Goal: Check status: Check status

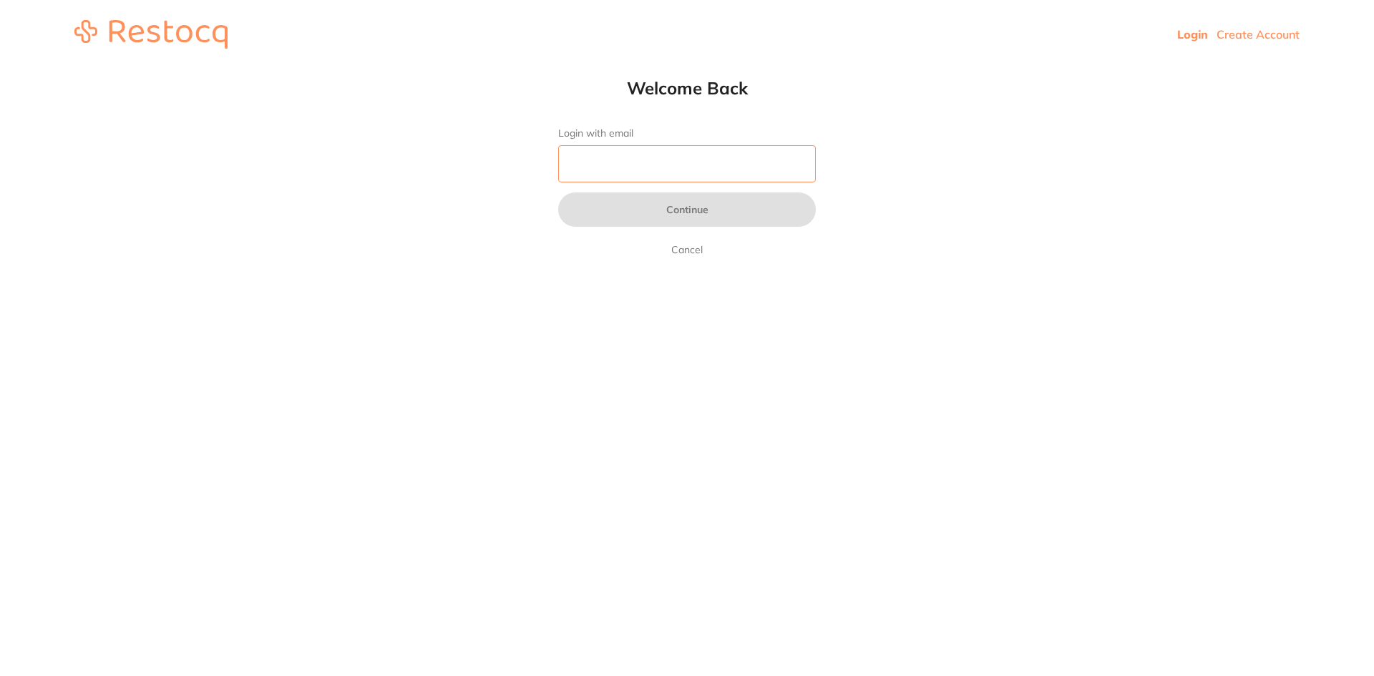
click at [663, 165] on input "Login with email" at bounding box center [687, 163] width 258 height 37
type input "I"
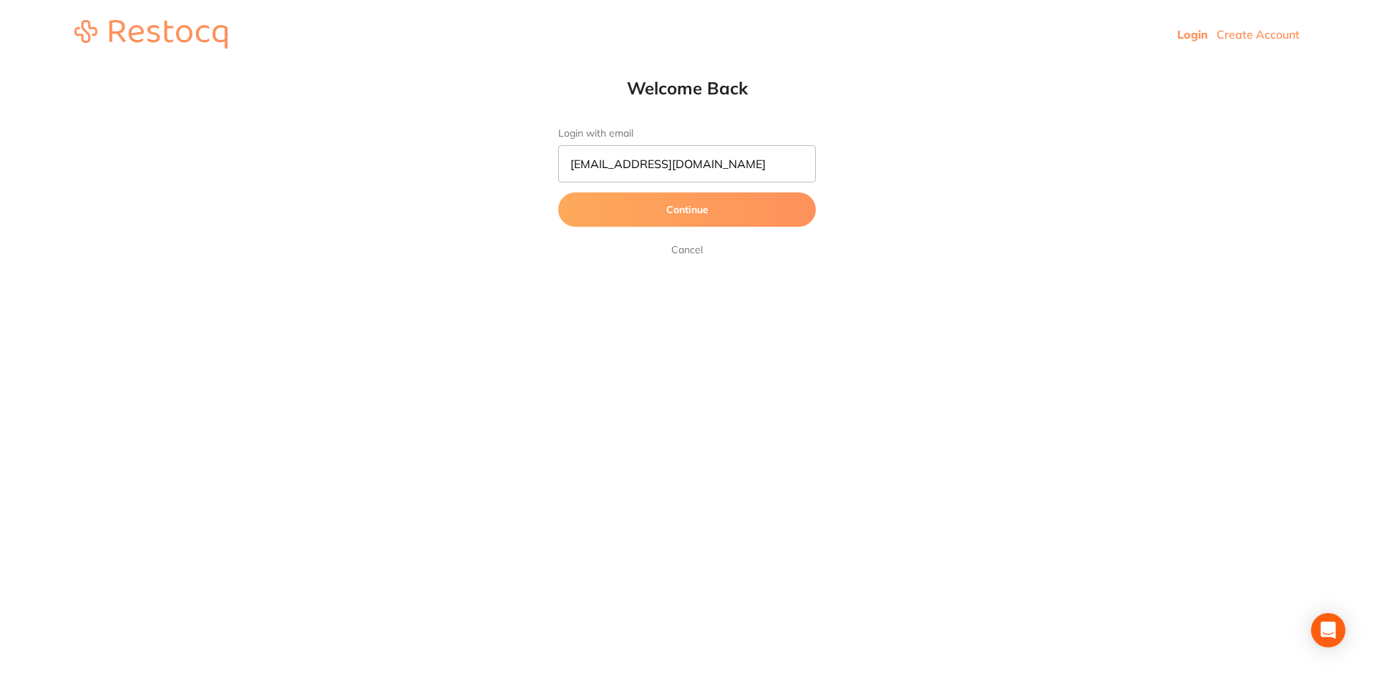
click at [683, 211] on button "Continue" at bounding box center [687, 209] width 258 height 34
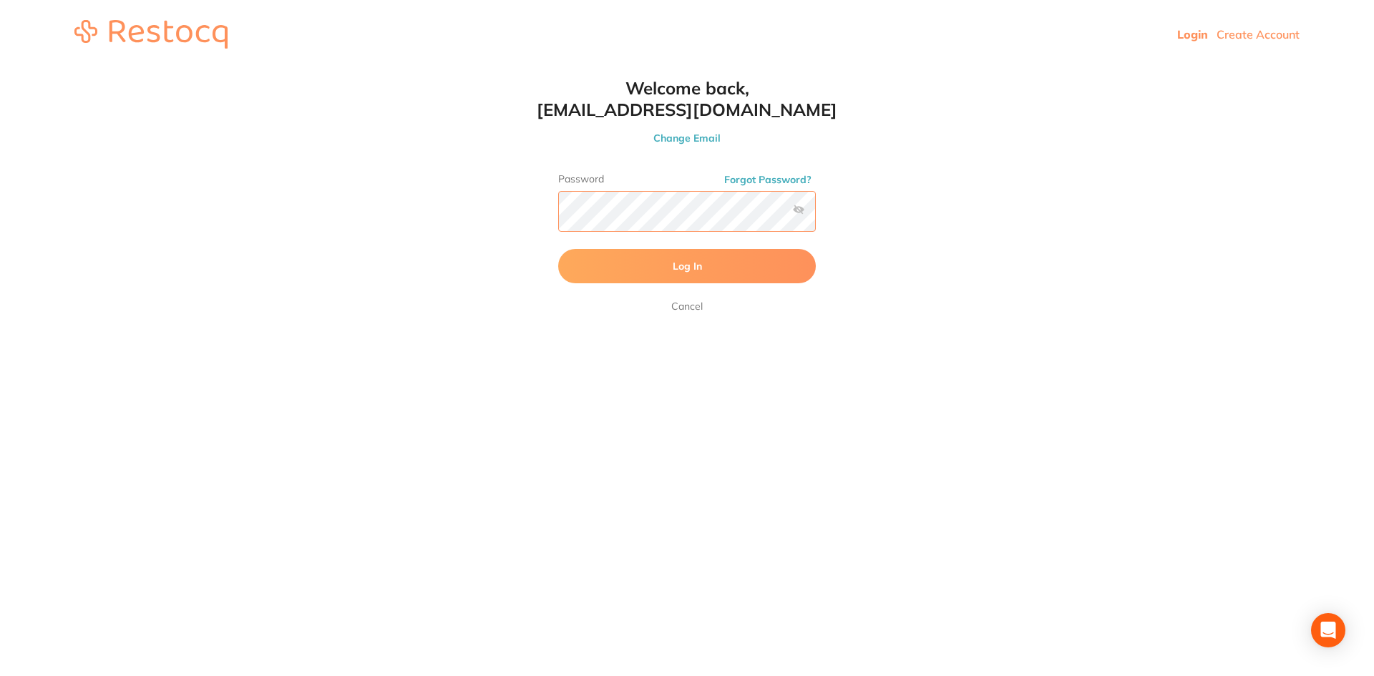
click at [558, 249] on button "Log In" at bounding box center [687, 266] width 258 height 34
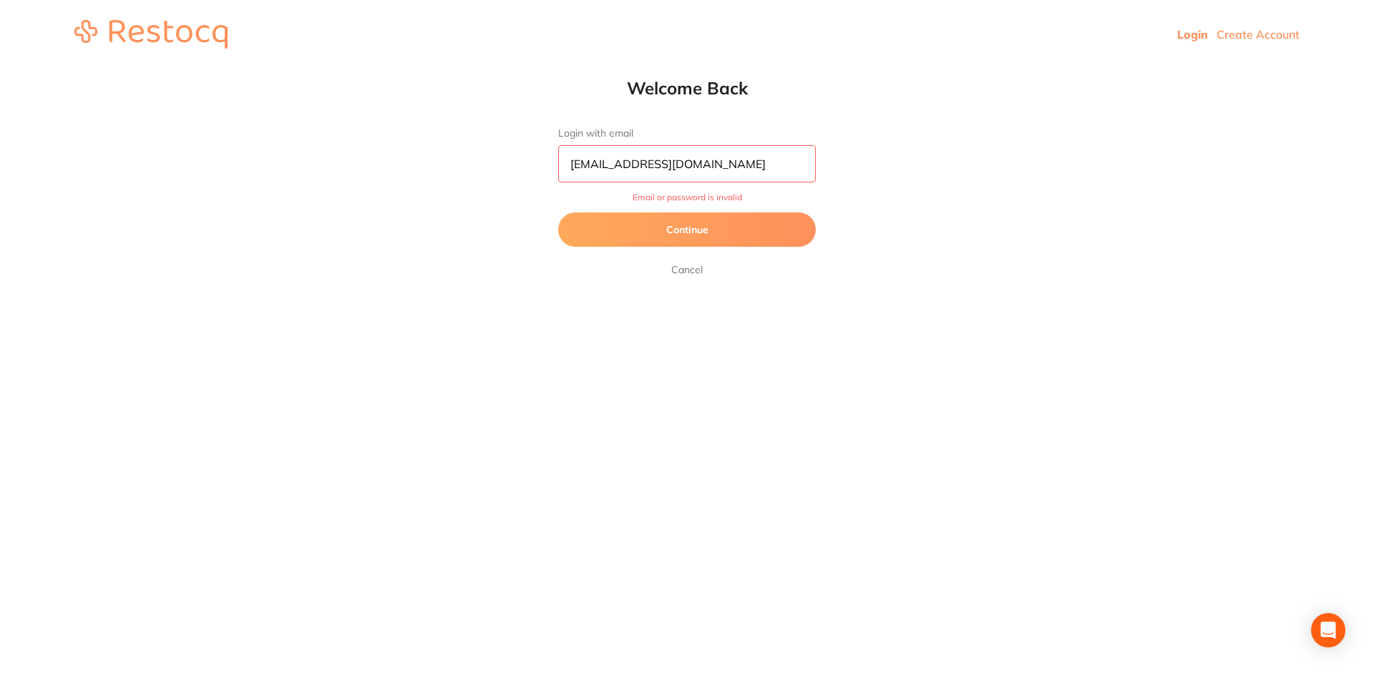
click at [607, 165] on input "[EMAIL_ADDRESS][DOMAIN_NAME]" at bounding box center [687, 163] width 258 height 37
click at [680, 243] on button "Continue" at bounding box center [687, 229] width 258 height 34
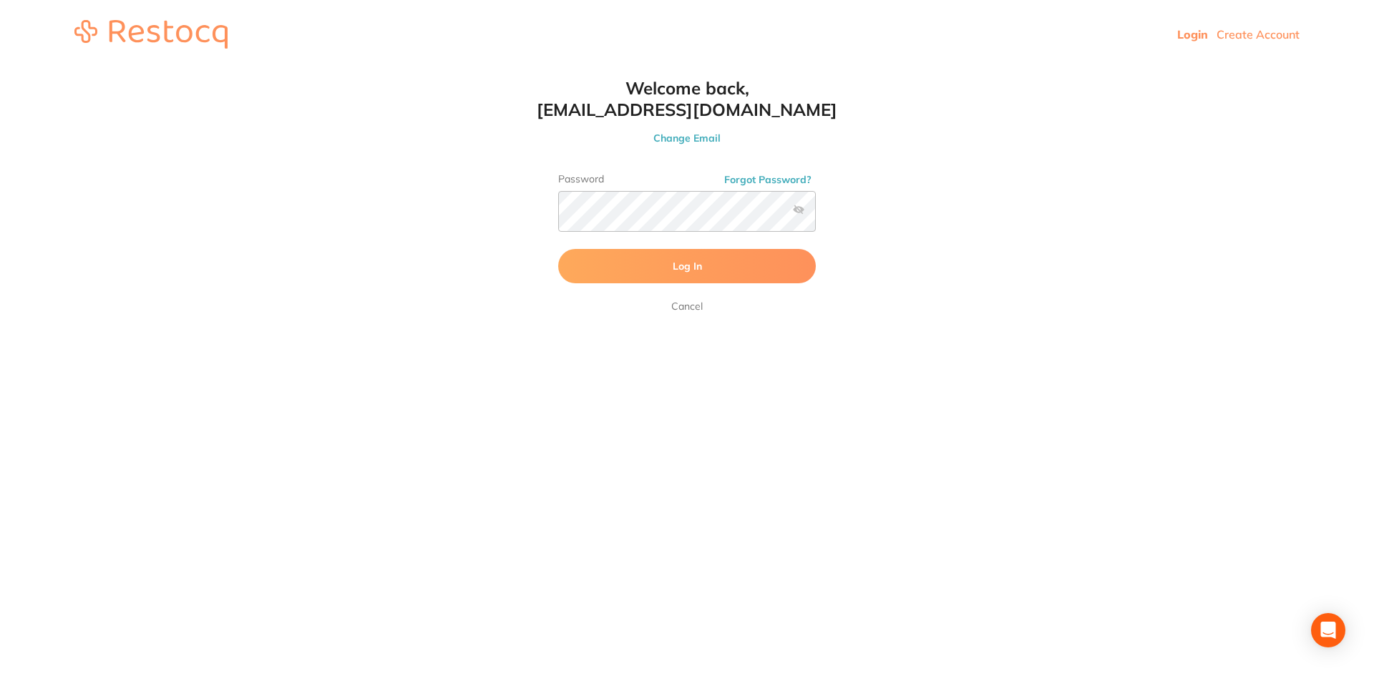
click at [653, 274] on button "Log In" at bounding box center [687, 266] width 258 height 34
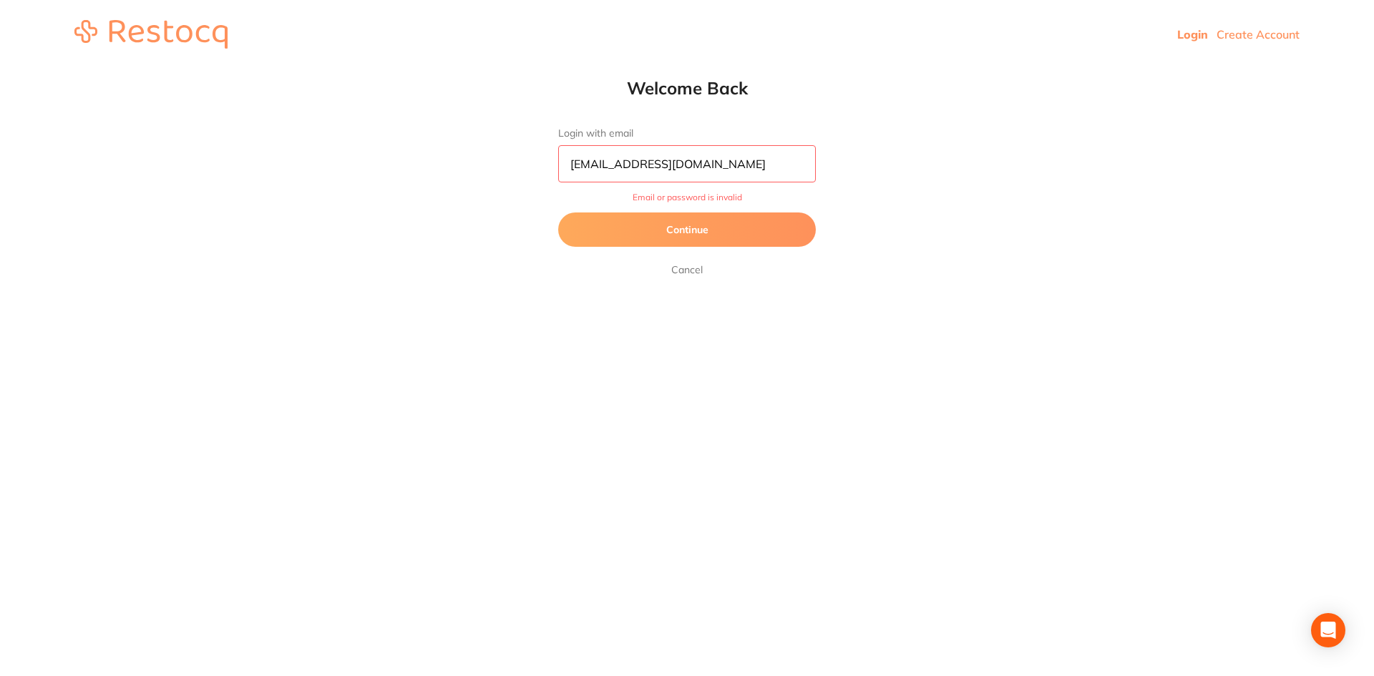
click at [660, 167] on input "[EMAIL_ADDRESS][DOMAIN_NAME]" at bounding box center [687, 163] width 258 height 37
paste input "parramattadentist.sydney"
click at [690, 240] on button "Continue" at bounding box center [687, 229] width 258 height 34
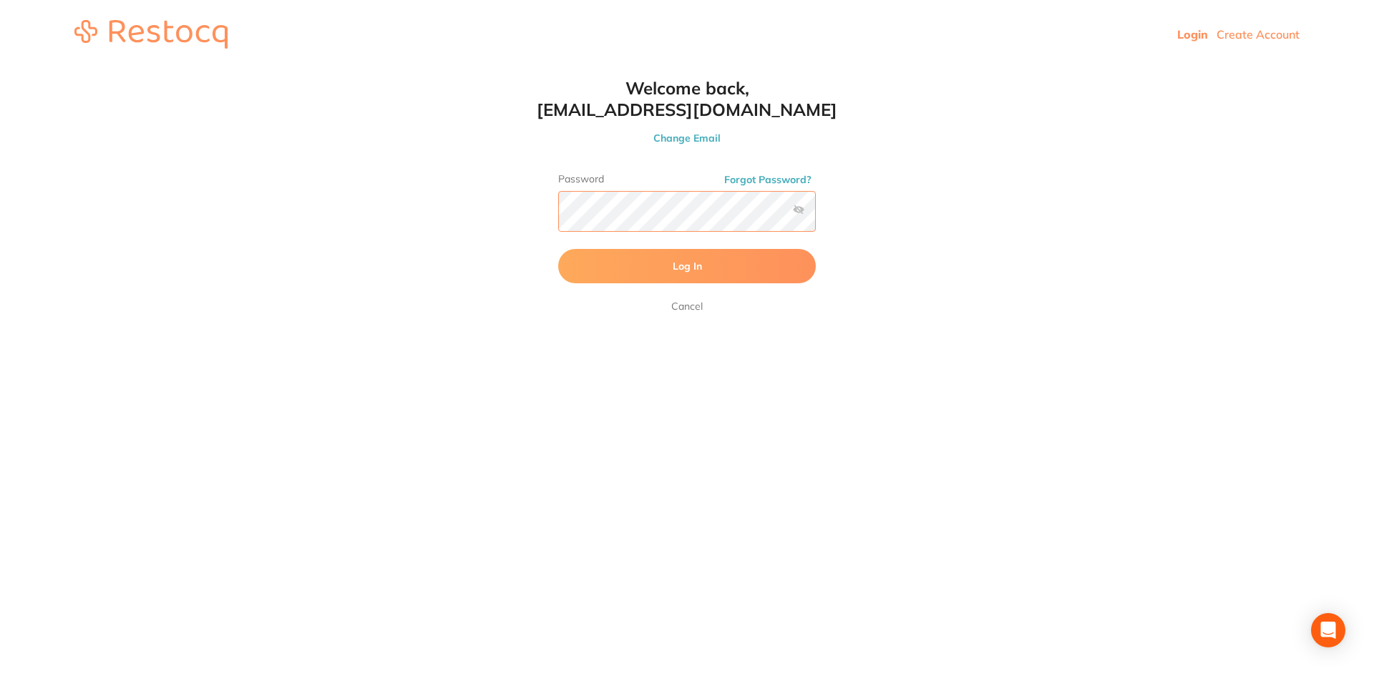
click at [335, 69] on html "Login Create Account Welcome Back Login with email info@parramattadentist.sydne…" at bounding box center [687, 34] width 1374 height 69
click at [700, 137] on button "Change Email" at bounding box center [686, 138] width 315 height 13
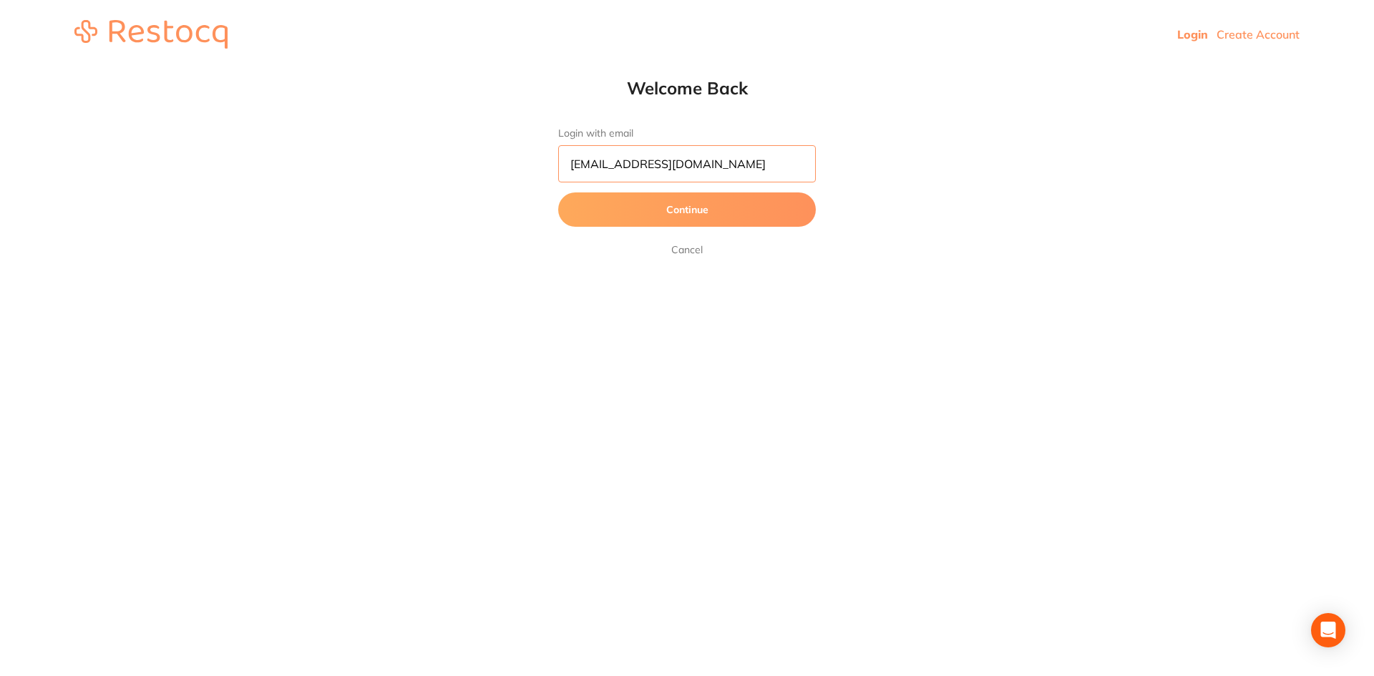
click at [686, 173] on input "info@parramattadentist.sydney" at bounding box center [687, 163] width 258 height 37
paste input "identitydentistry.com.au"
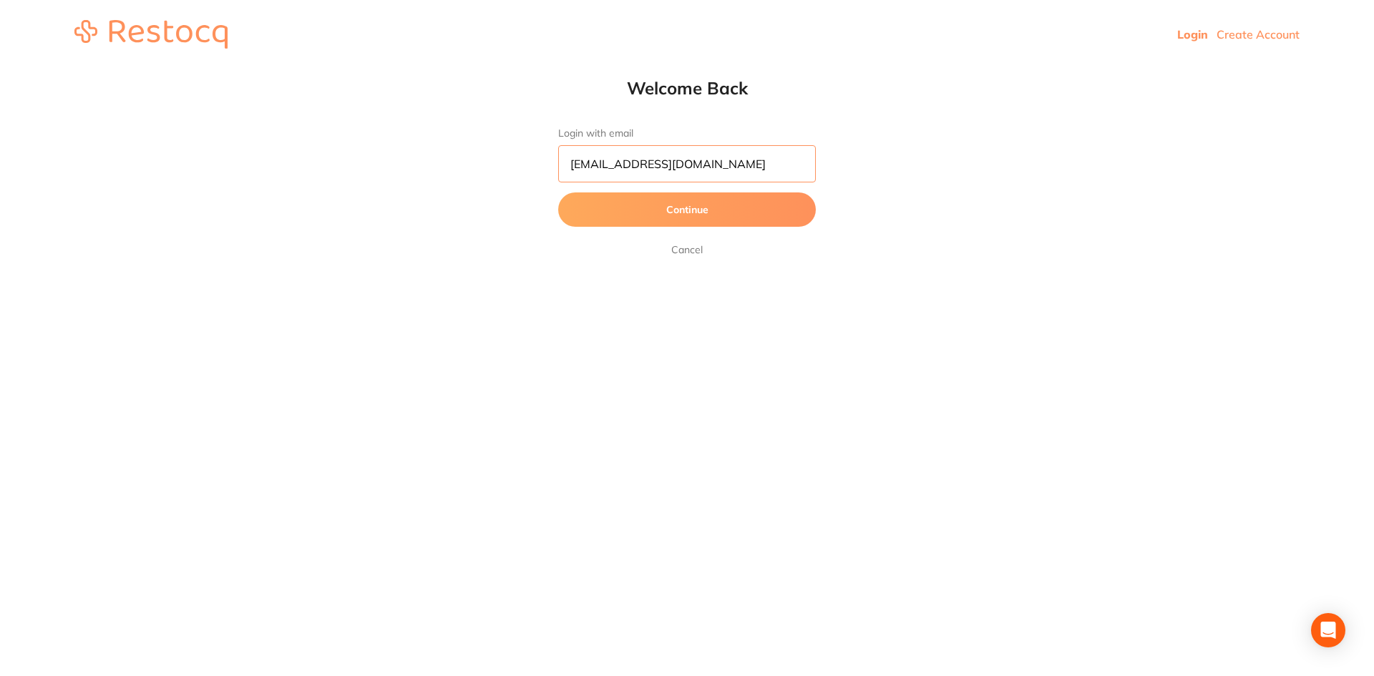
type input "[EMAIL_ADDRESS][DOMAIN_NAME]"
click at [736, 220] on button "Continue" at bounding box center [687, 209] width 258 height 34
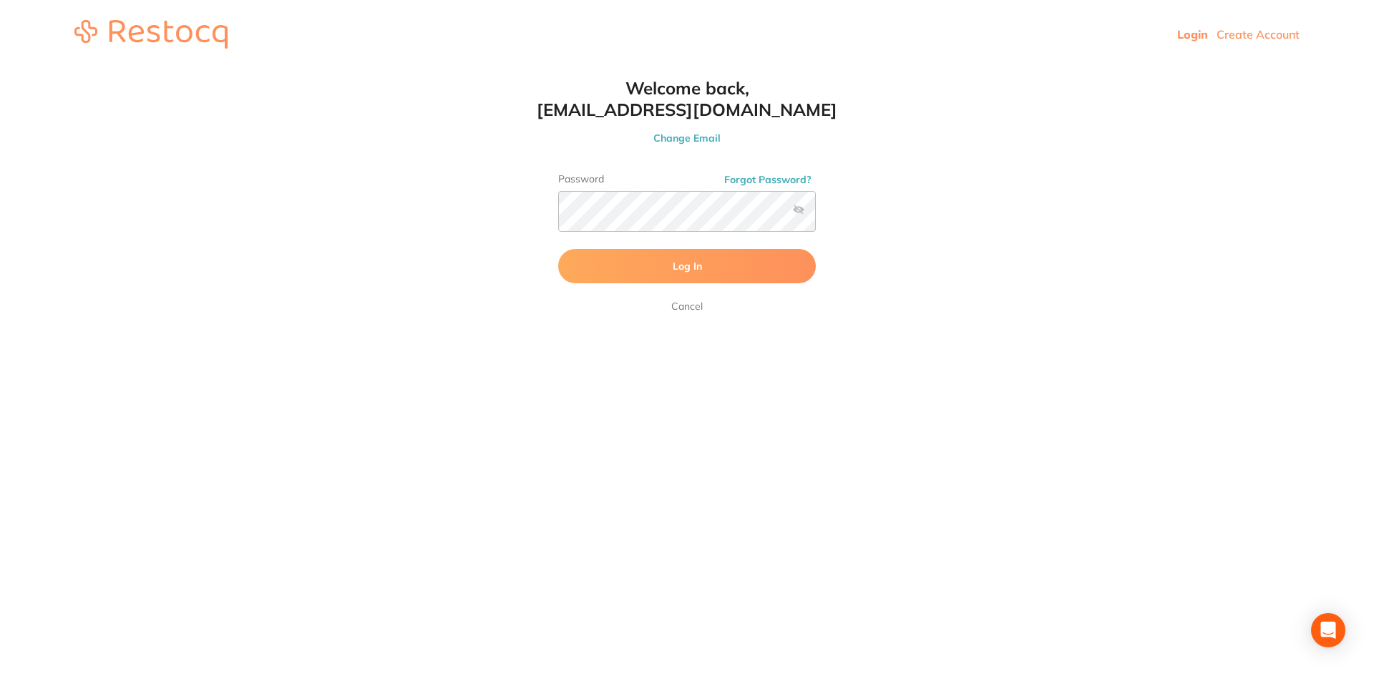
click at [659, 283] on button "Log In" at bounding box center [687, 266] width 258 height 34
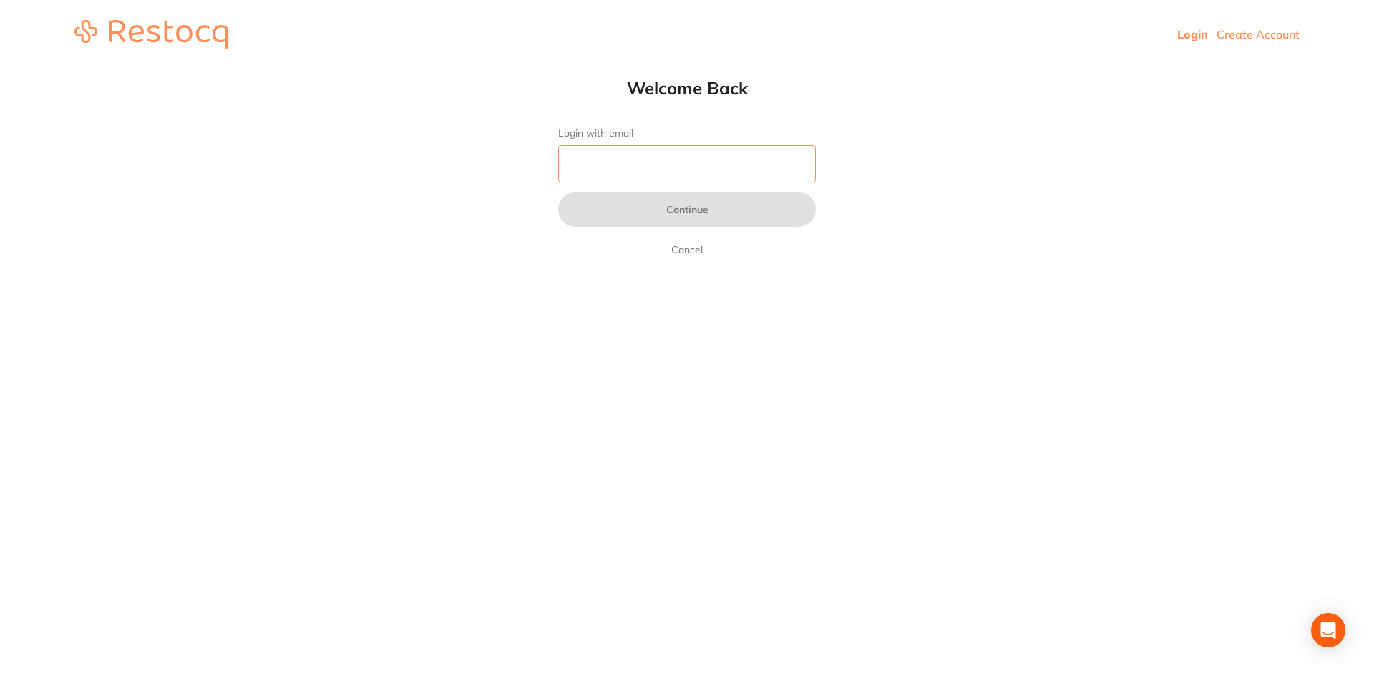
paste input "[EMAIL_ADDRESS][DOMAIN_NAME] password"
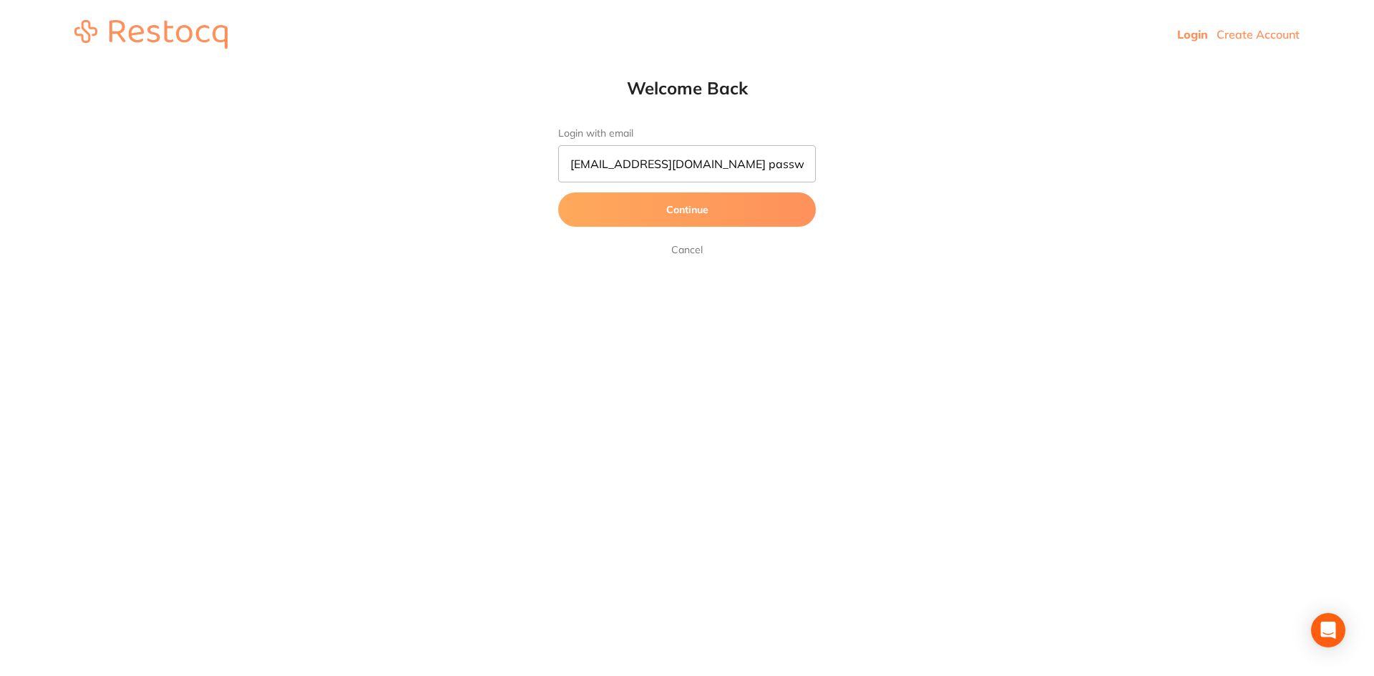
drag, startPoint x: 649, startPoint y: 218, endPoint x: 778, endPoint y: 175, distance: 136.4
click at [750, 187] on form "Login with email [EMAIL_ADDRESS][DOMAIN_NAME] password Continue Cancel" at bounding box center [687, 192] width 258 height 131
drag, startPoint x: 771, startPoint y: 169, endPoint x: 1309, endPoint y: 180, distance: 538.1
click at [1308, 69] on html "Login Create Account Welcome Back Login with email [EMAIL_ADDRESS][DOMAIN_NAME]…" at bounding box center [687, 34] width 1374 height 69
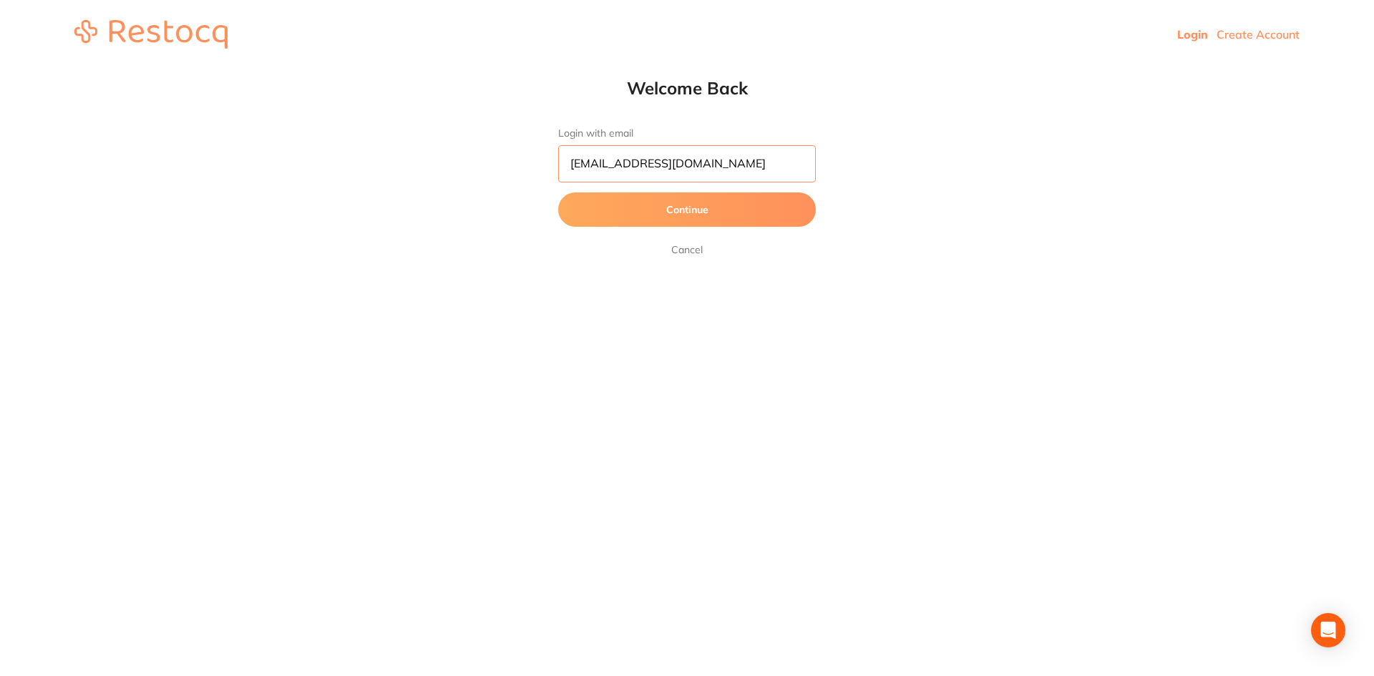
scroll to position [1, 0]
type input "[EMAIL_ADDRESS][DOMAIN_NAME]"
click at [752, 205] on button "Continue" at bounding box center [687, 209] width 258 height 34
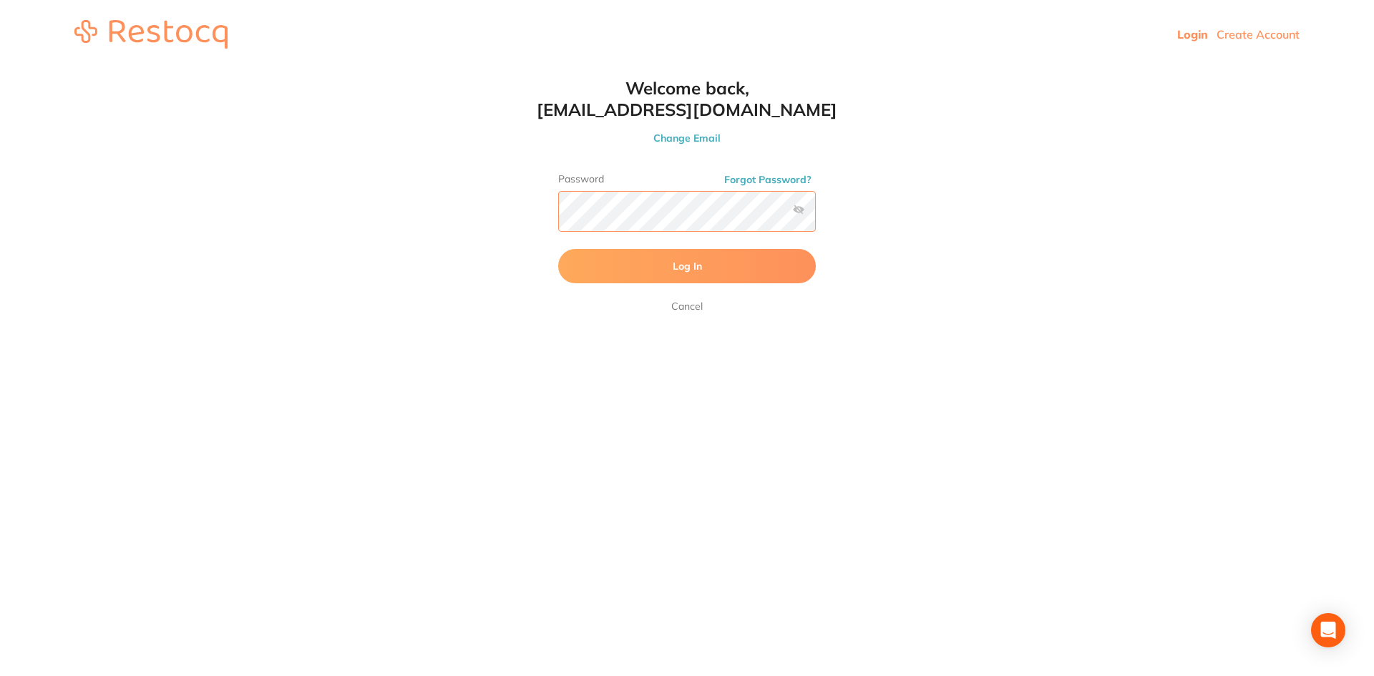
click at [558, 249] on button "Log In" at bounding box center [687, 266] width 258 height 34
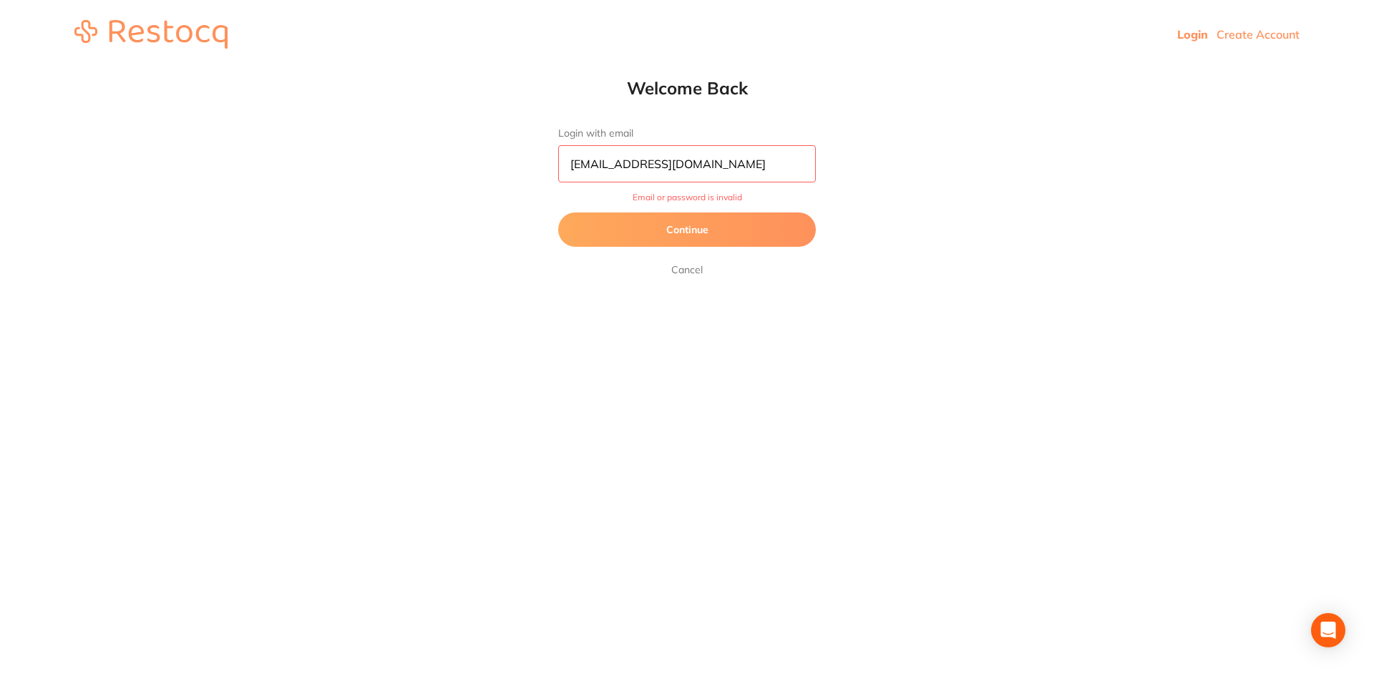
click at [715, 222] on button "Continue" at bounding box center [687, 229] width 258 height 34
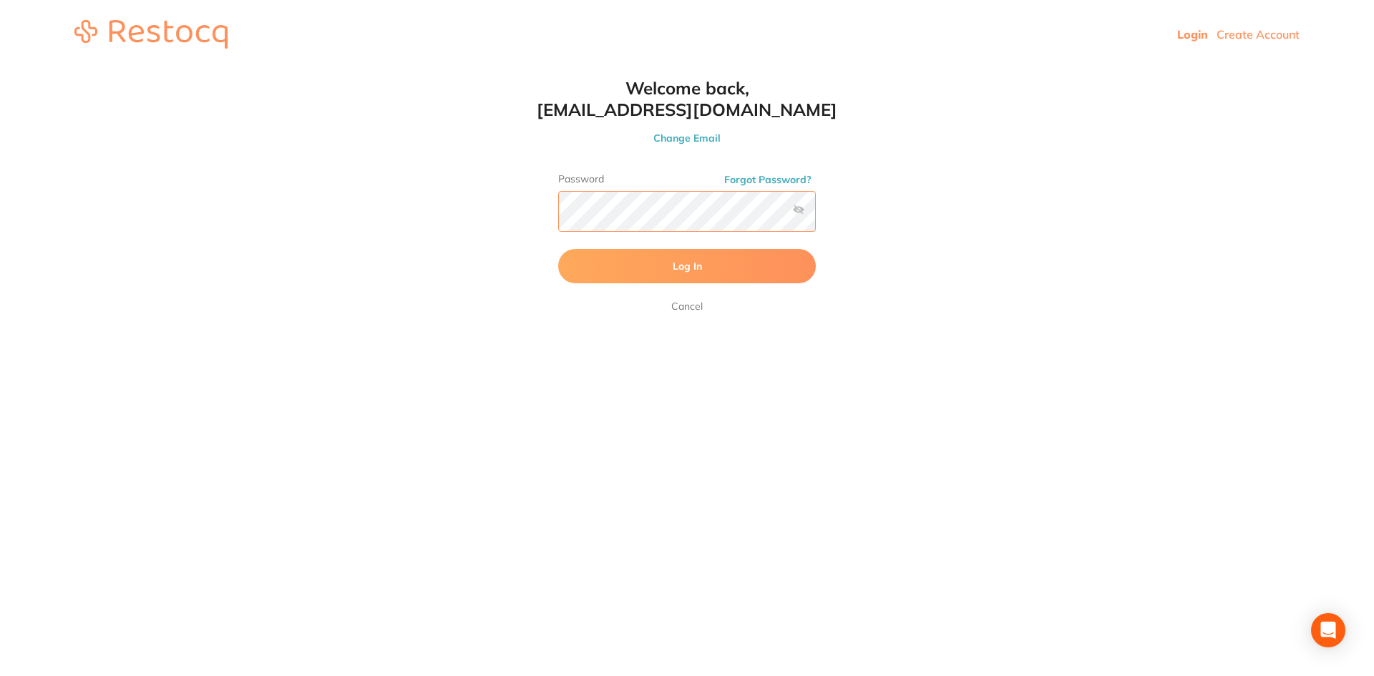
click at [541, 223] on div "Welcome back, [EMAIL_ADDRESS][DOMAIN_NAME] Change Email Password Forgot Passwor…" at bounding box center [686, 196] width 315 height 238
click at [720, 265] on button "Log In" at bounding box center [687, 266] width 258 height 34
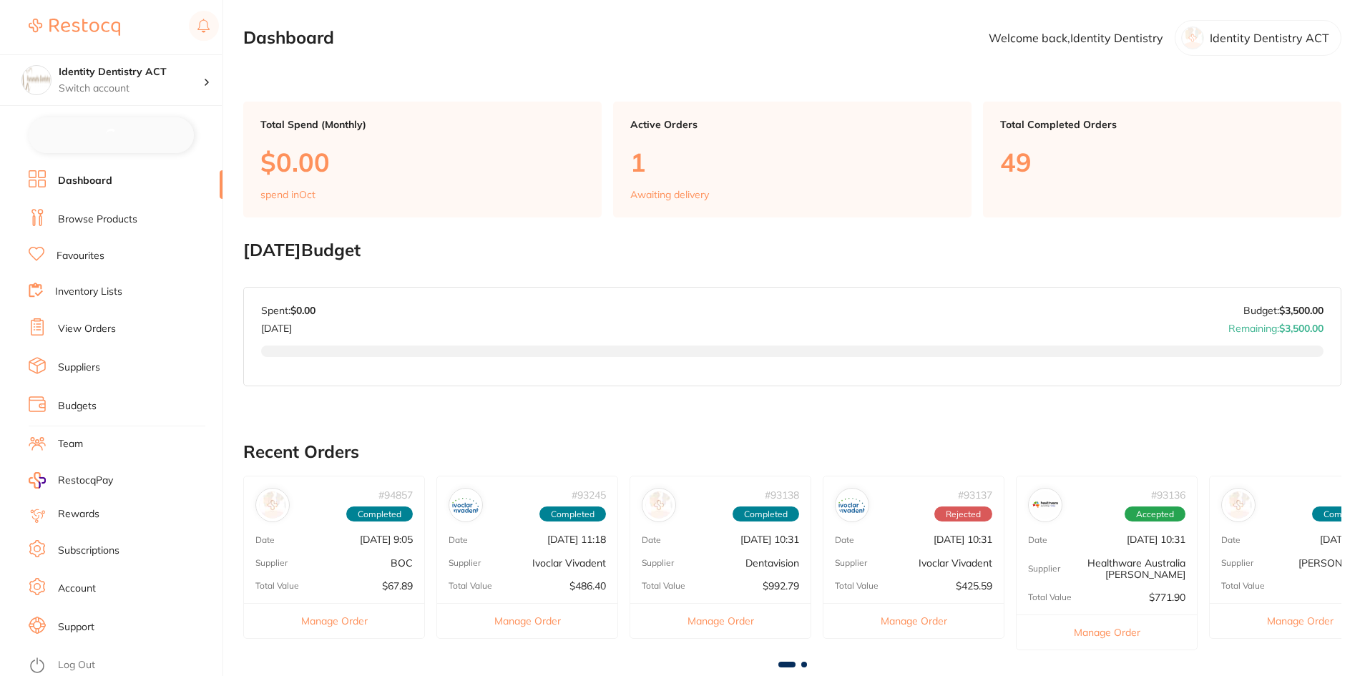
checkbox input "false"
click at [104, 217] on link "Browse Products" at bounding box center [97, 218] width 79 height 14
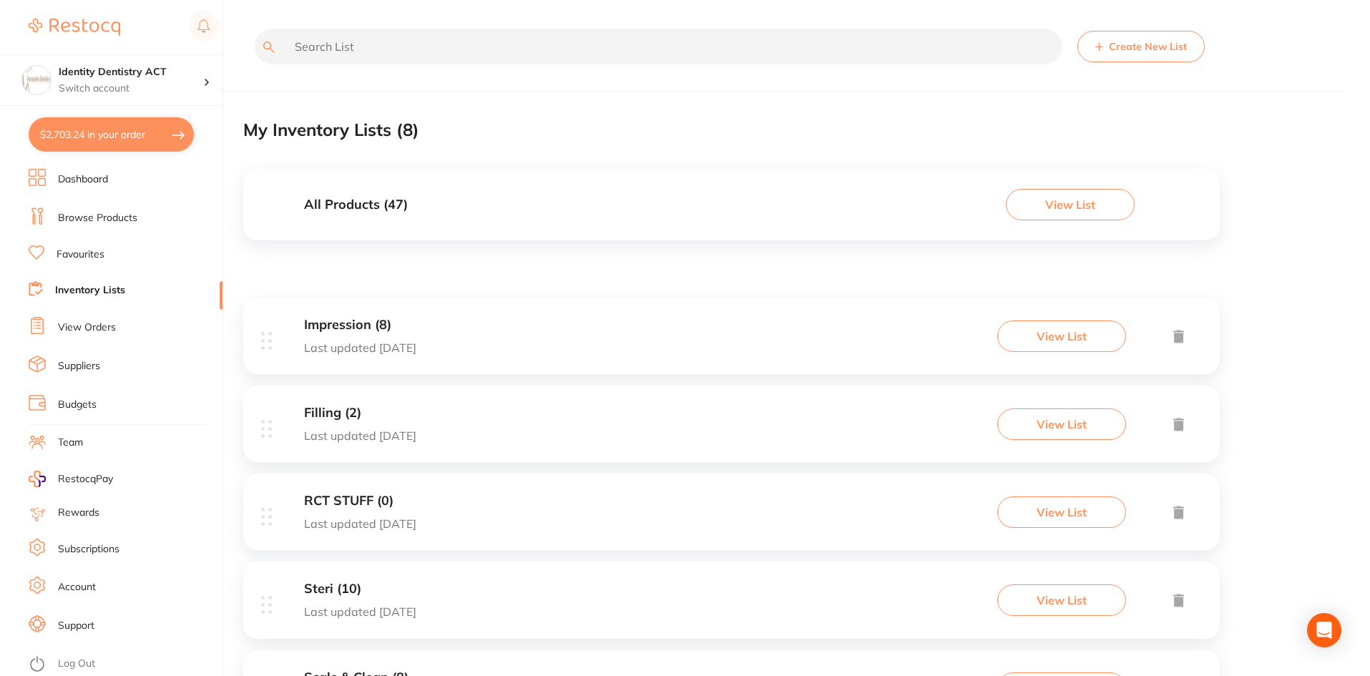
click at [91, 223] on link "Browse Products" at bounding box center [97, 218] width 79 height 14
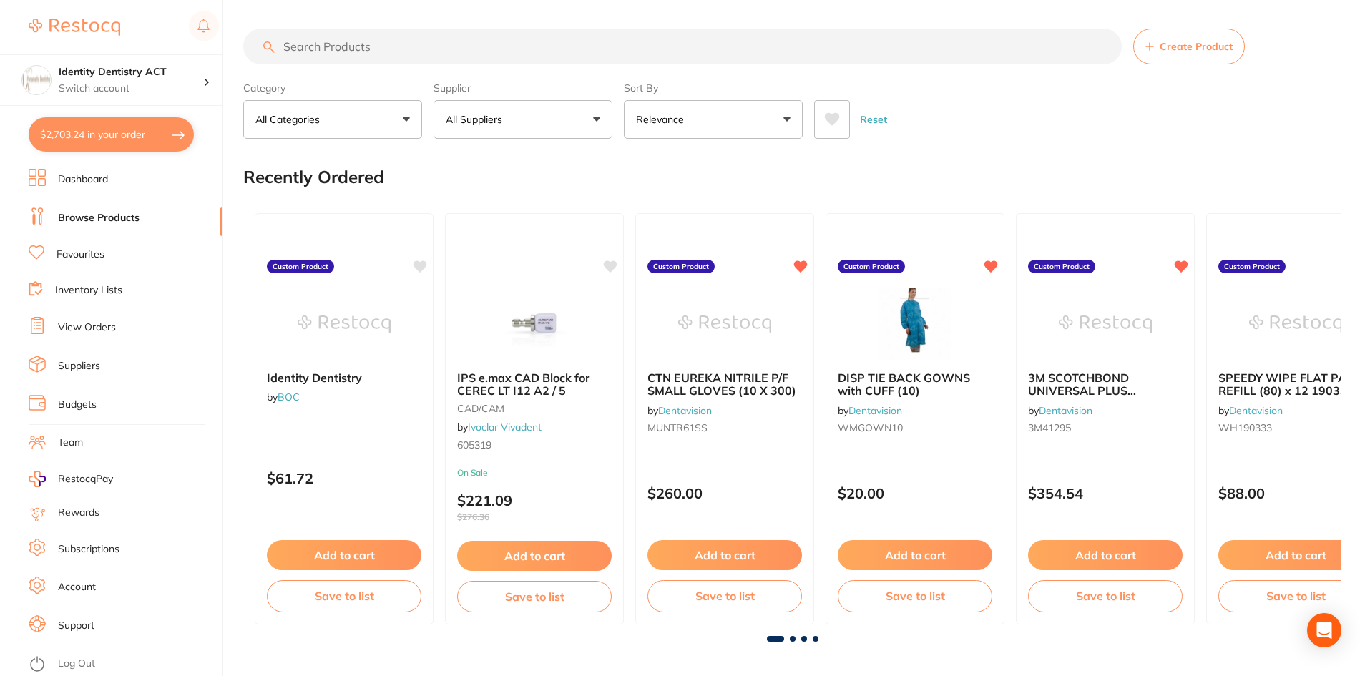
click at [92, 179] on link "Dashboard" at bounding box center [83, 179] width 50 height 14
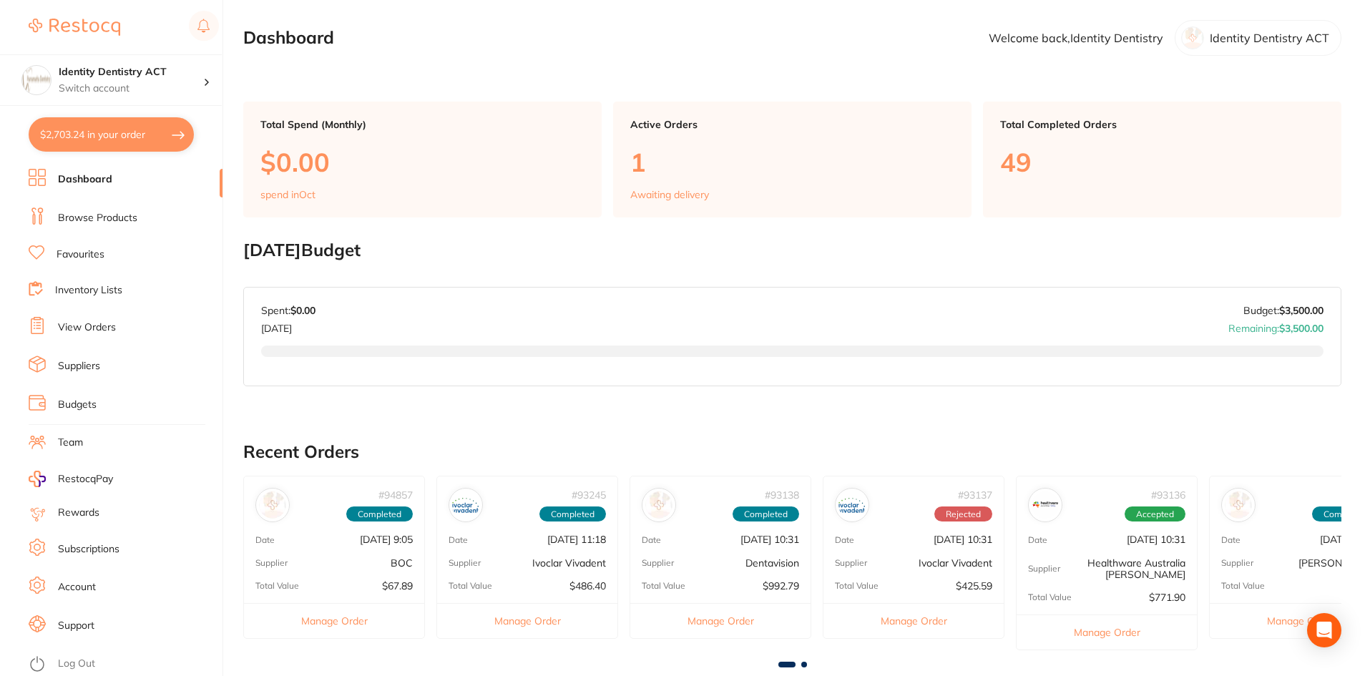
click at [95, 330] on link "View Orders" at bounding box center [87, 328] width 58 height 14
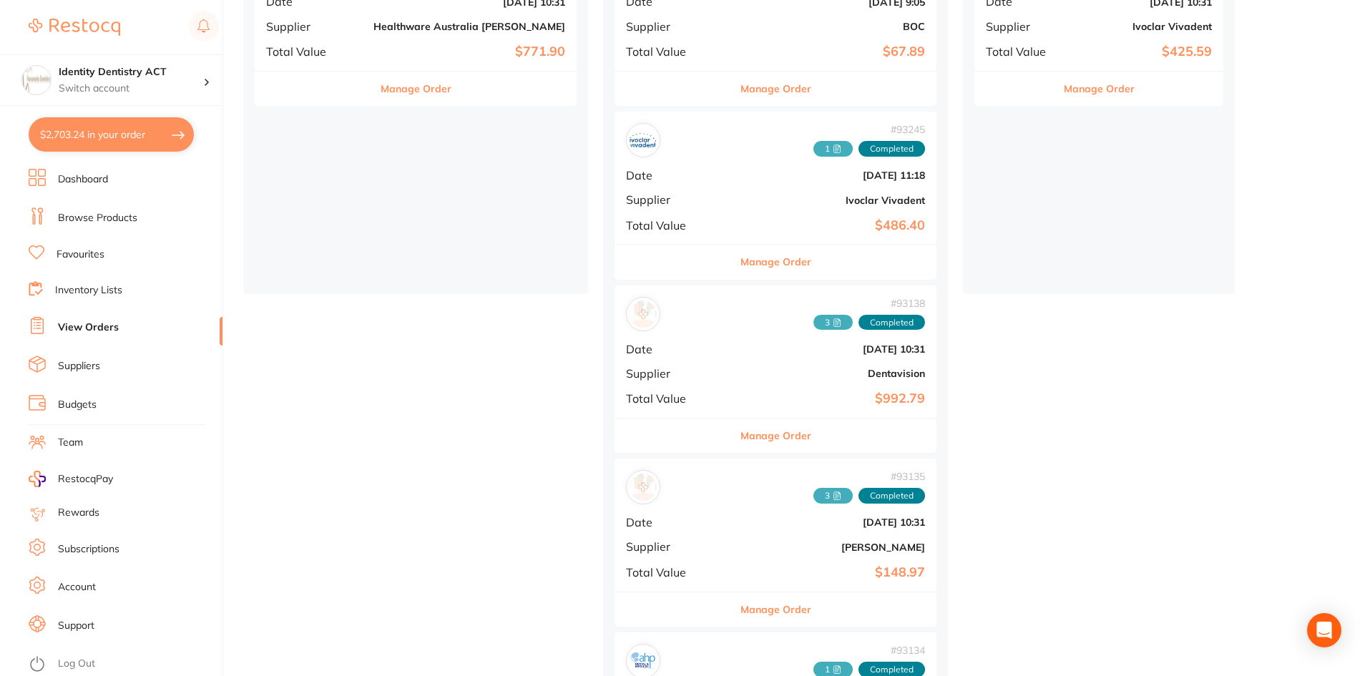
scroll to position [358, 0]
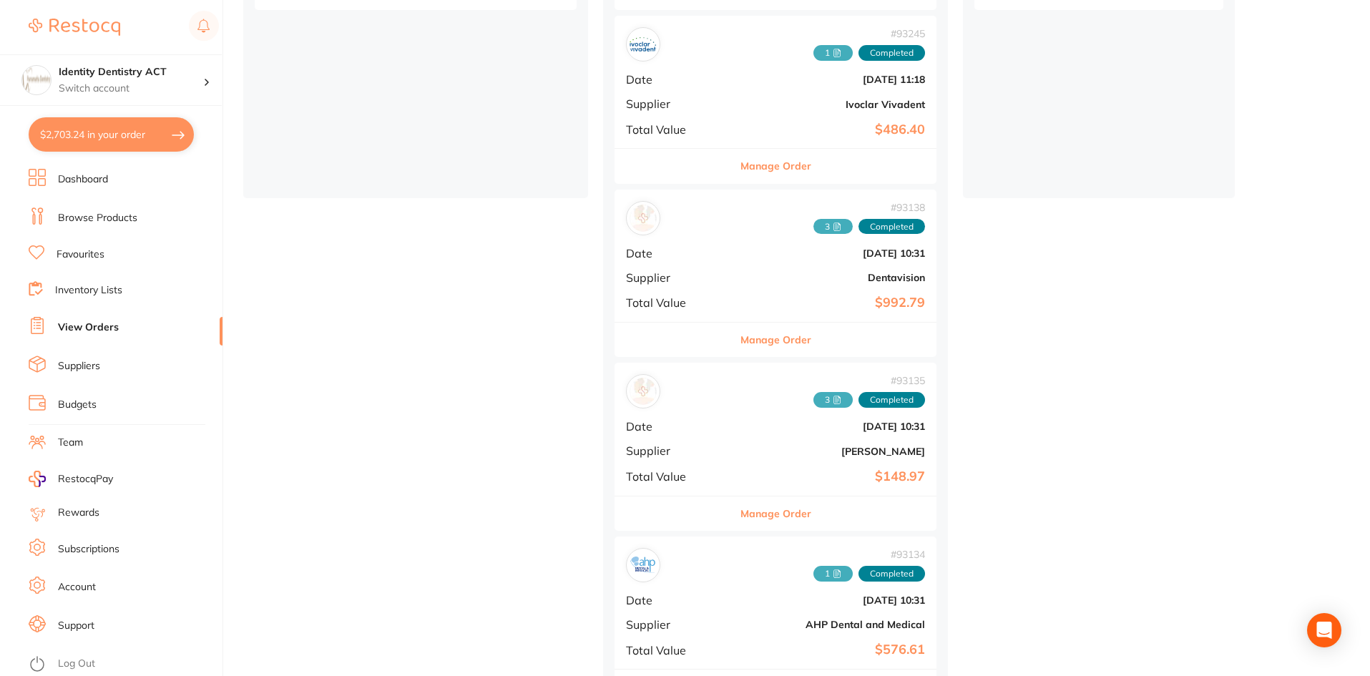
click at [811, 357] on button "Manage Order" at bounding box center [775, 340] width 71 height 34
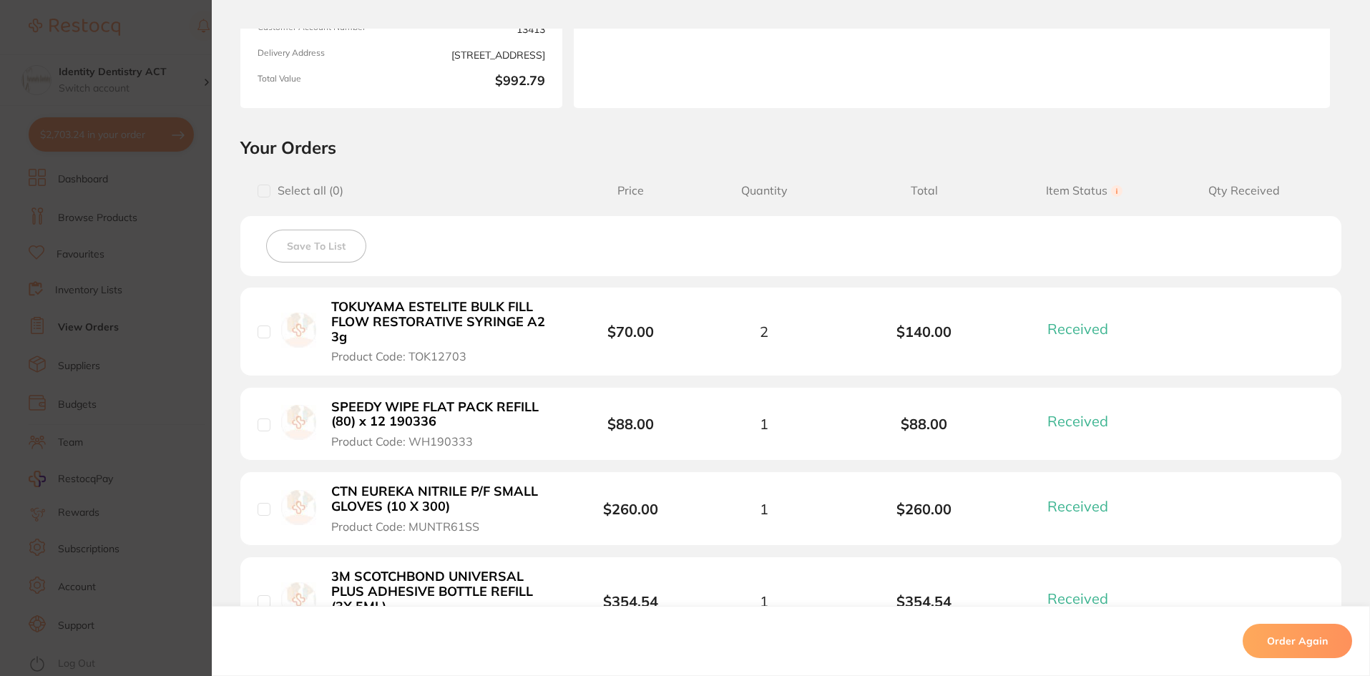
scroll to position [429, 0]
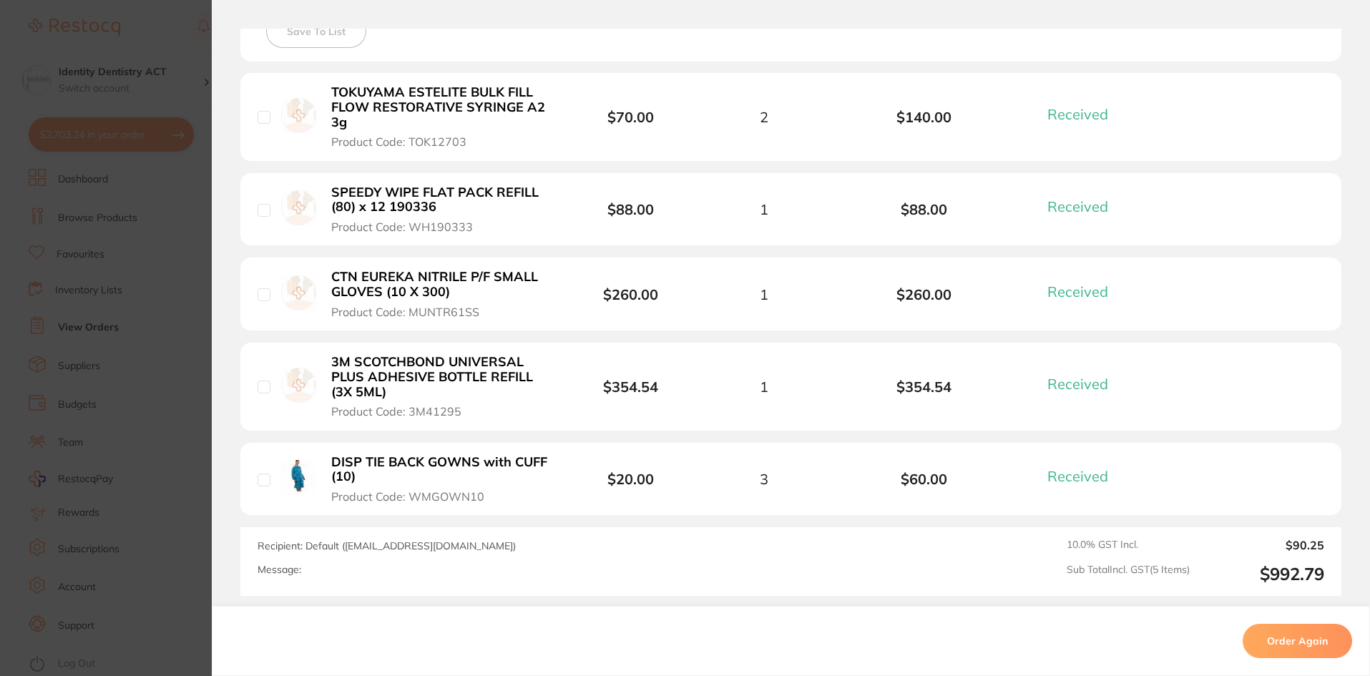
click at [135, 574] on section "Order ID: Restocq- 93138 Order Information 5 Received Completed Order Order Dat…" at bounding box center [685, 338] width 1370 height 676
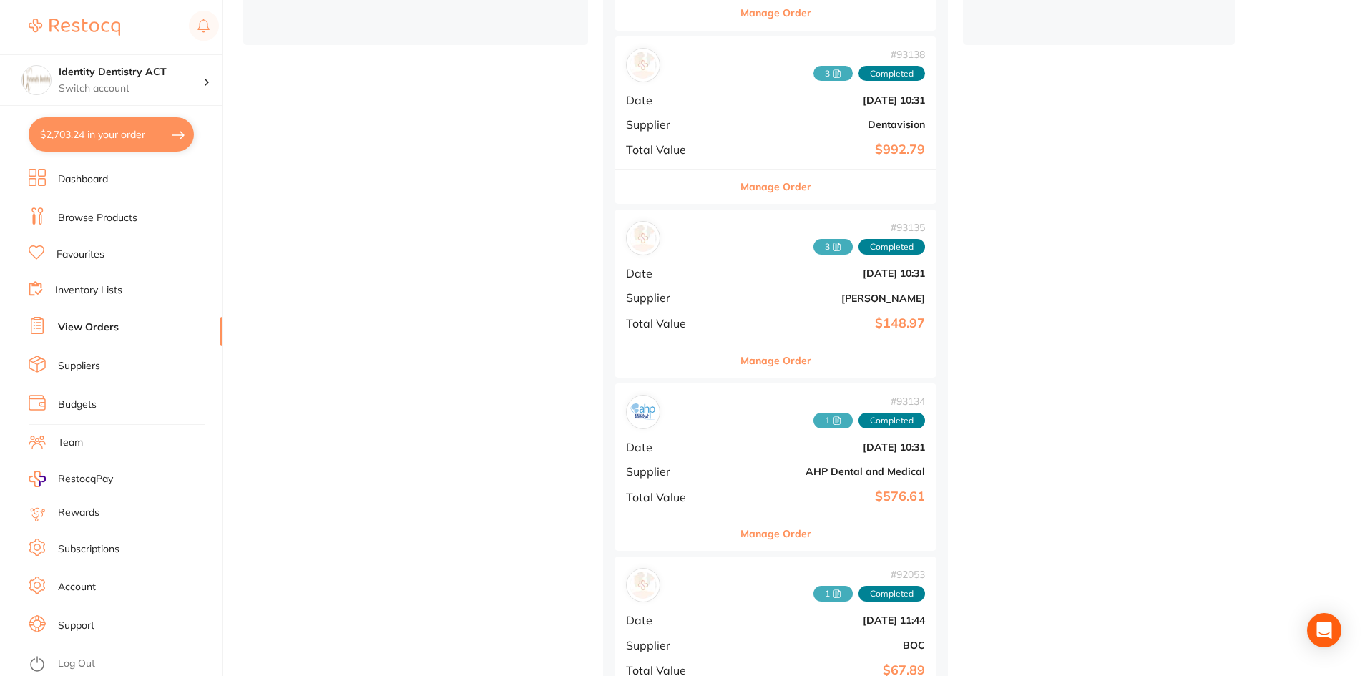
scroll to position [572, 0]
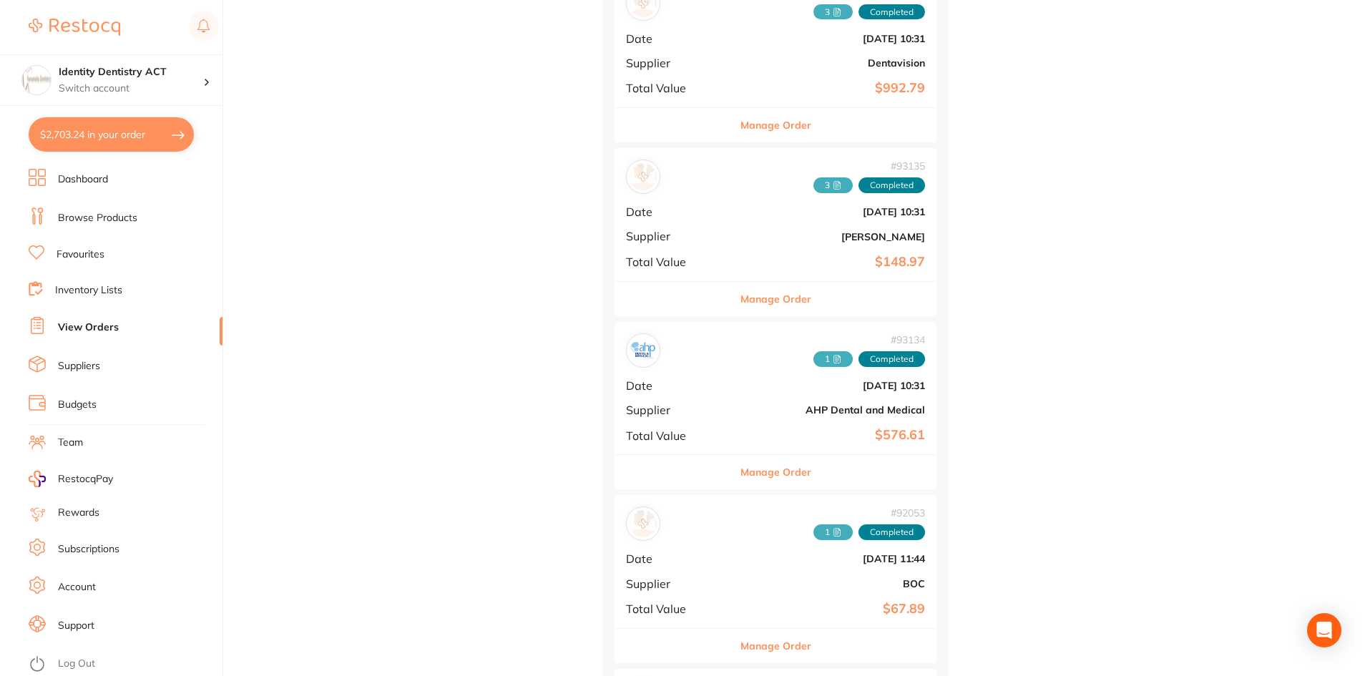
click at [796, 316] on button "Manage Order" at bounding box center [775, 299] width 71 height 34
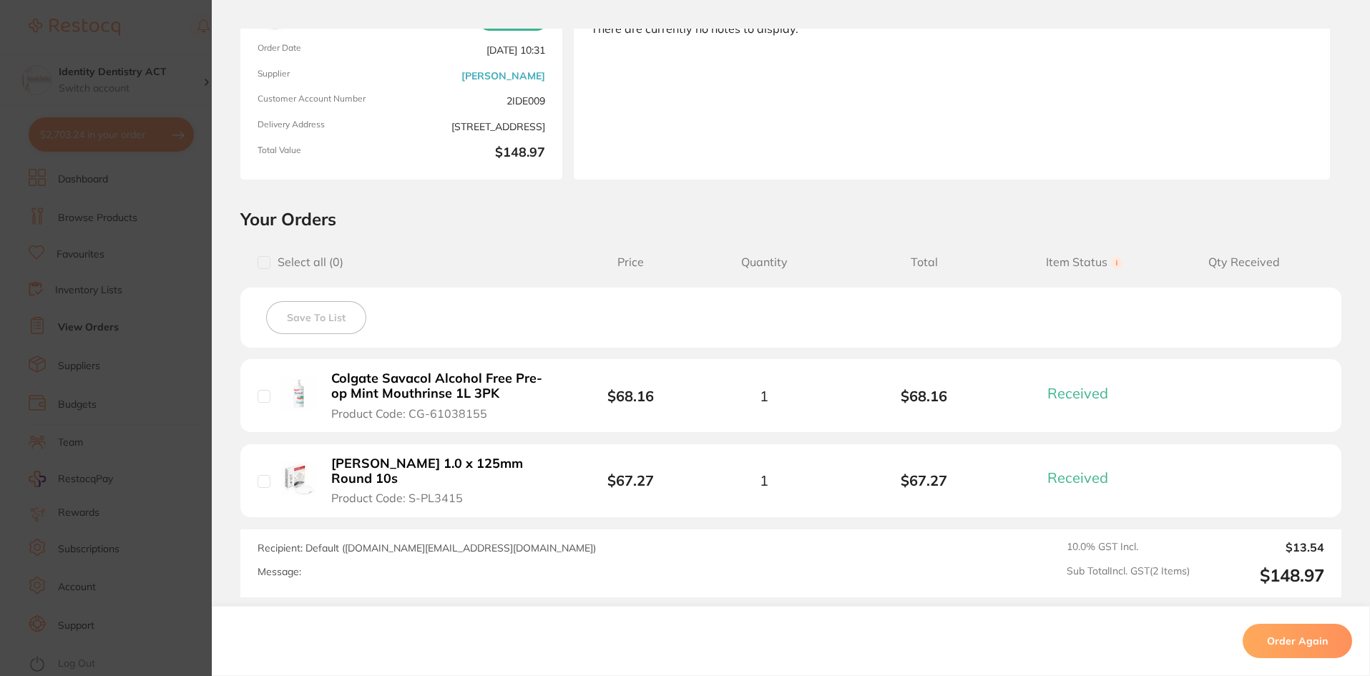
scroll to position [300, 0]
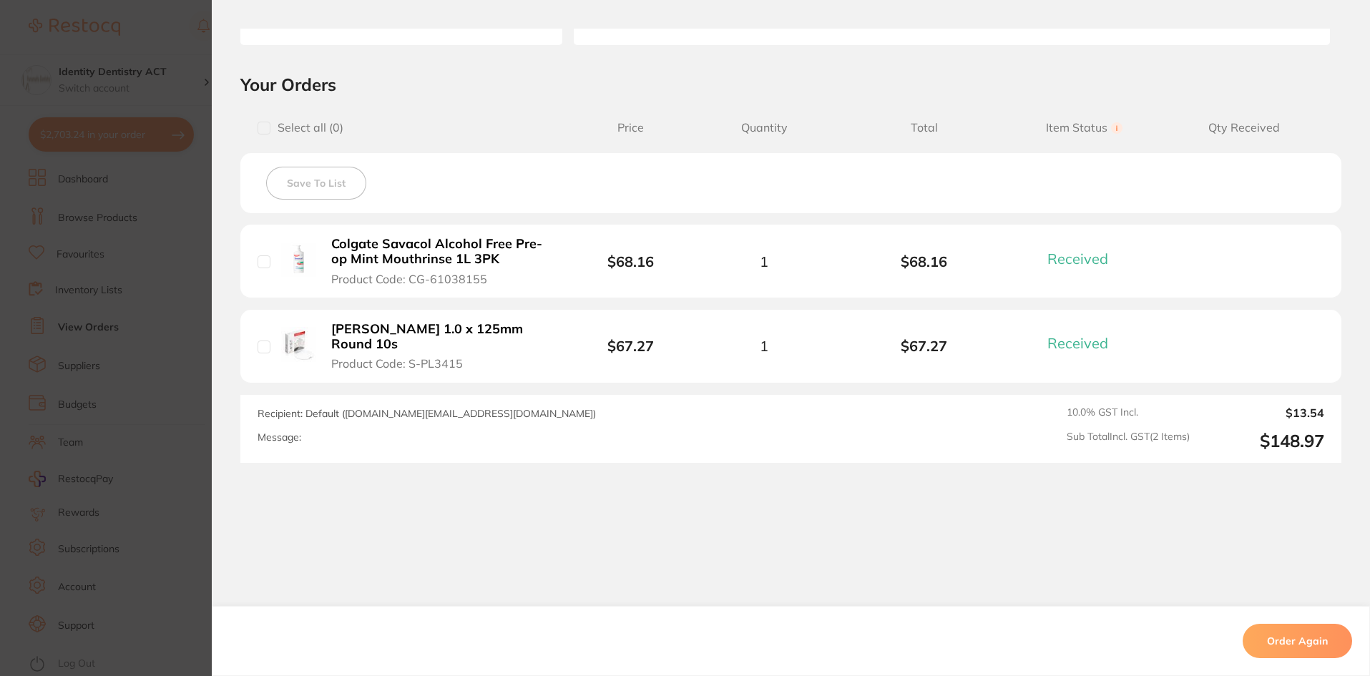
click at [172, 381] on section "Order ID: Restocq- 93135 Order Information 2 Received Completed Order Order Dat…" at bounding box center [685, 338] width 1370 height 676
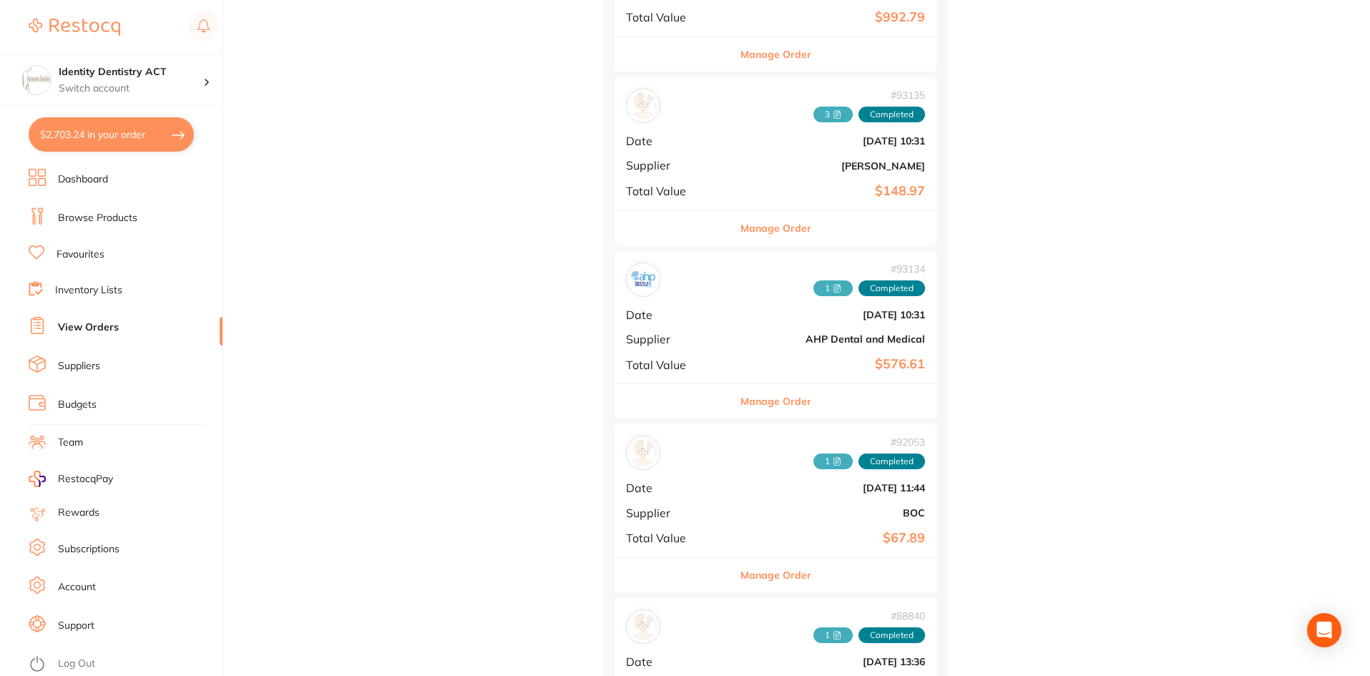
scroll to position [644, 0]
click at [803, 418] on button "Manage Order" at bounding box center [775, 400] width 71 height 34
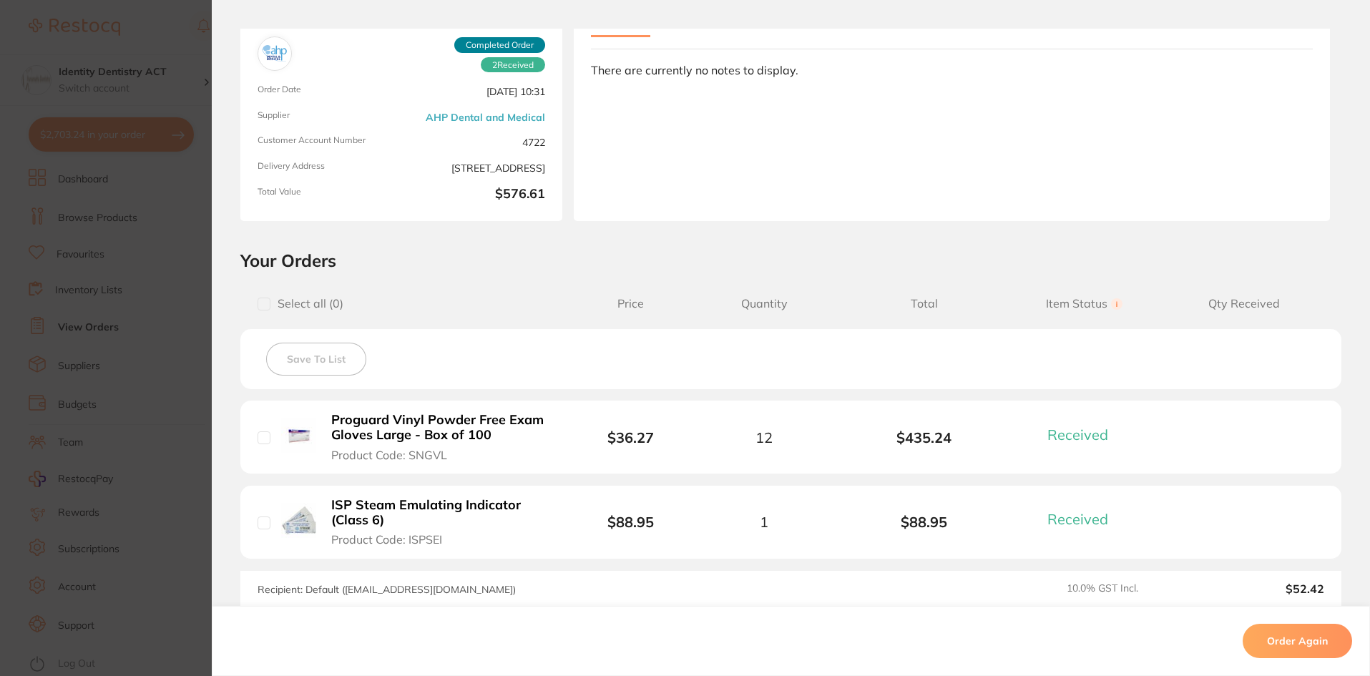
scroll to position [215, 0]
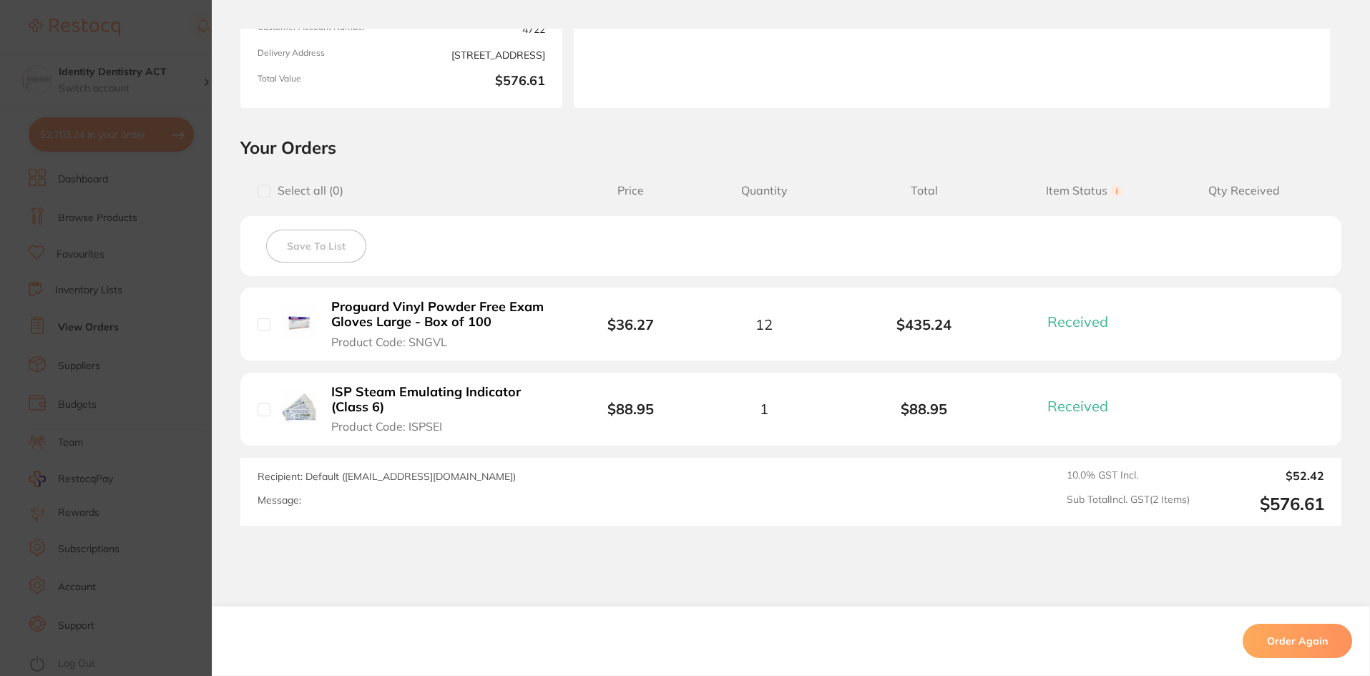
click at [114, 403] on section "Order ID: Restocq- 93134 Order Information 2 Received Completed Order Order Dat…" at bounding box center [685, 338] width 1370 height 676
